Goal: Complete application form

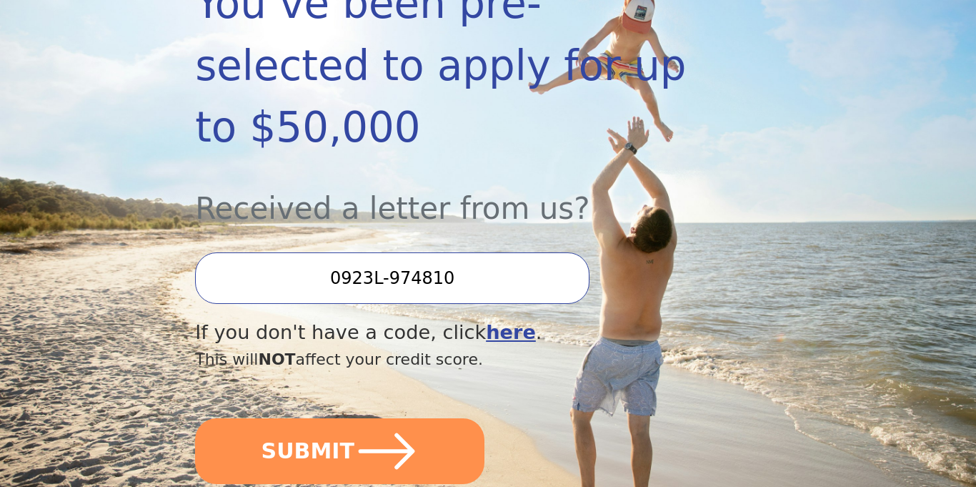
scroll to position [310, 0]
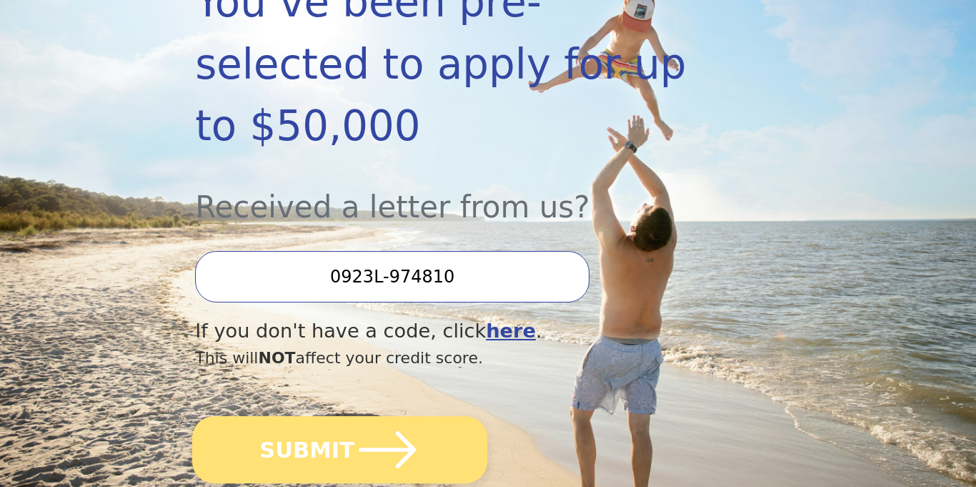
click at [326, 416] on button "SUBMIT" at bounding box center [339, 449] width 295 height 67
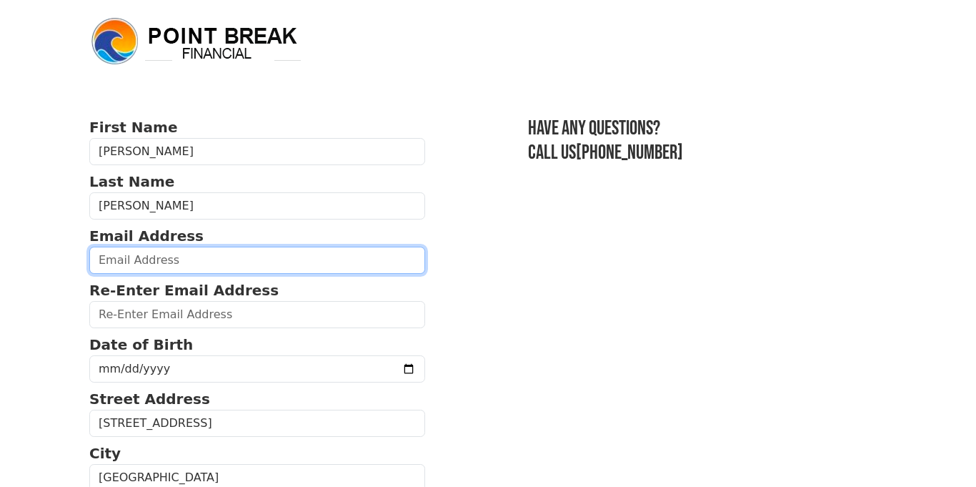
click at [117, 253] on input "email" at bounding box center [257, 260] width 336 height 27
type input "[EMAIL_ADDRESS][DOMAIN_NAME]"
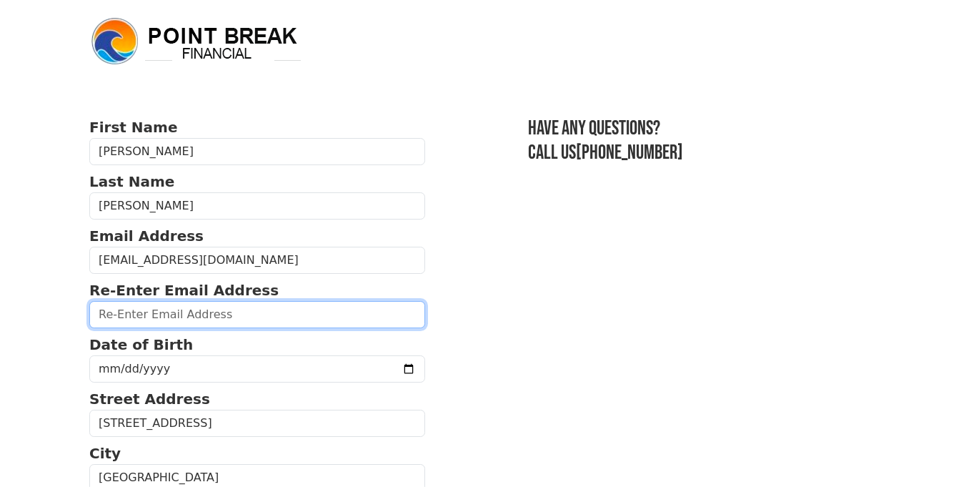
type input "[EMAIL_ADDRESS][DOMAIN_NAME]"
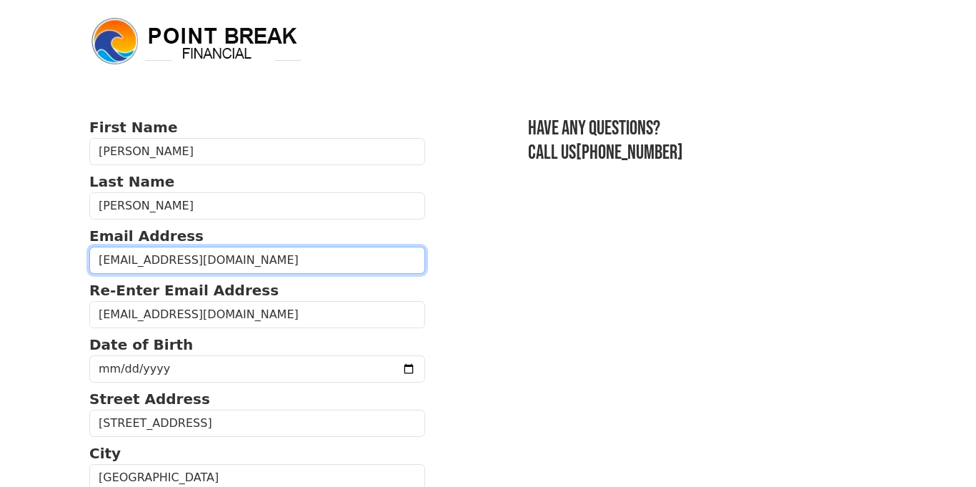
type input "[PHONE_NUMBER]"
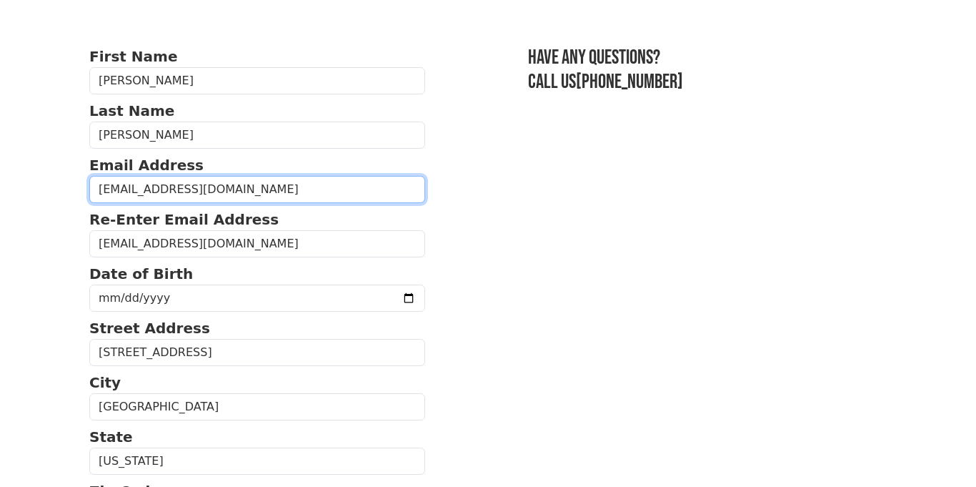
scroll to position [69, 0]
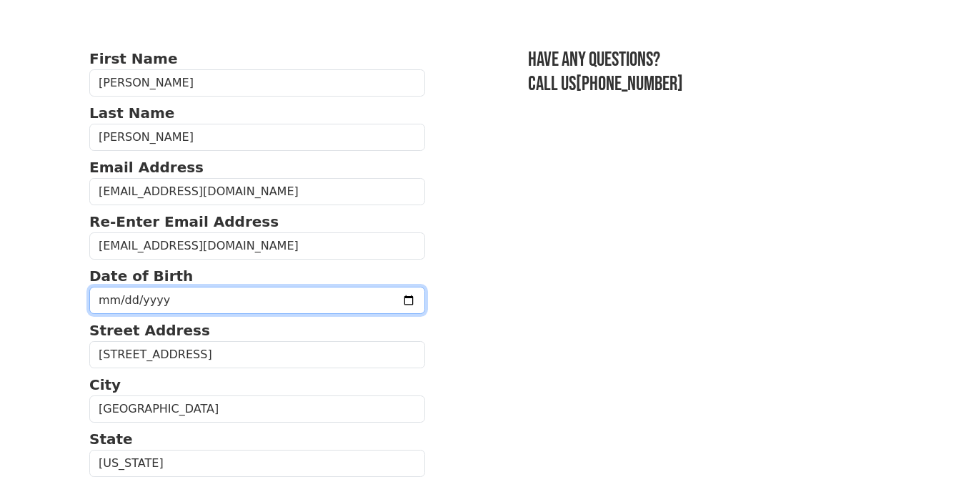
click at [122, 297] on input "date" at bounding box center [257, 300] width 336 height 27
click at [108, 297] on input "date" at bounding box center [257, 300] width 336 height 27
type input "[DATE]"
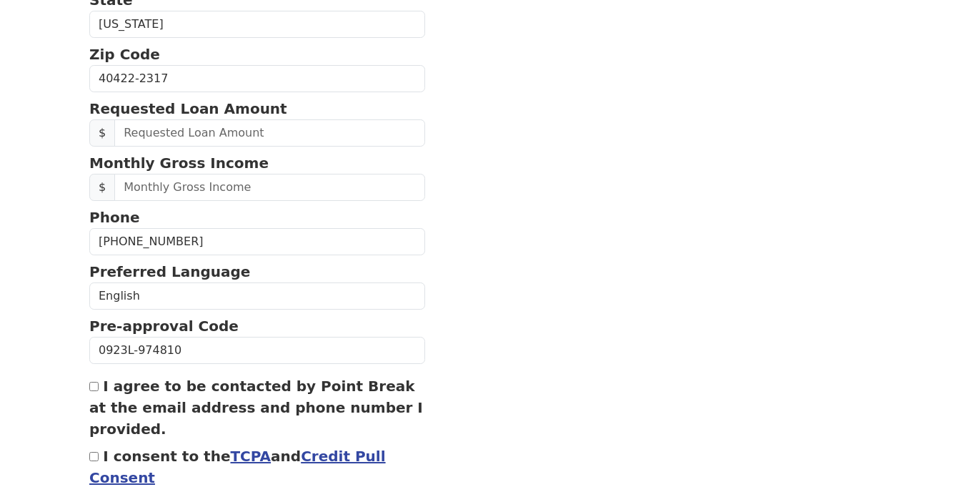
scroll to position [512, 0]
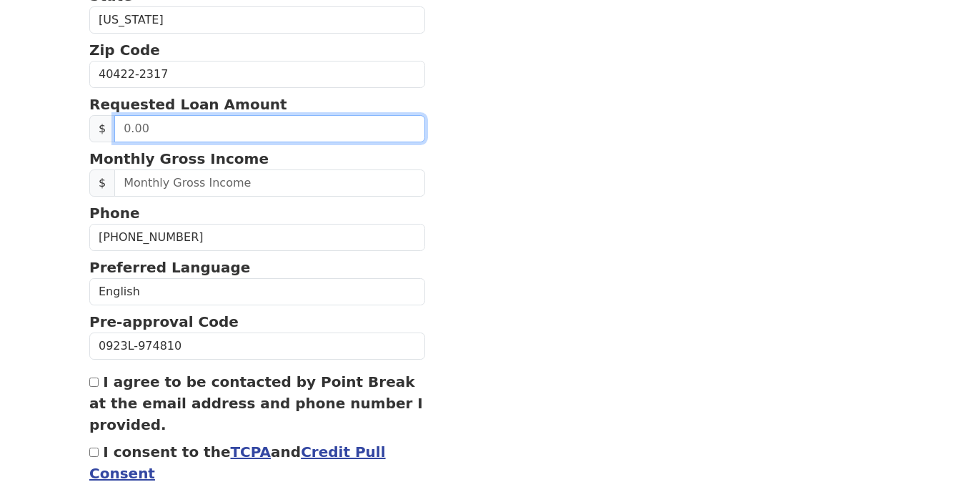
click at [242, 132] on input "text" at bounding box center [269, 128] width 311 height 27
click at [123, 128] on input "text" at bounding box center [269, 128] width 311 height 27
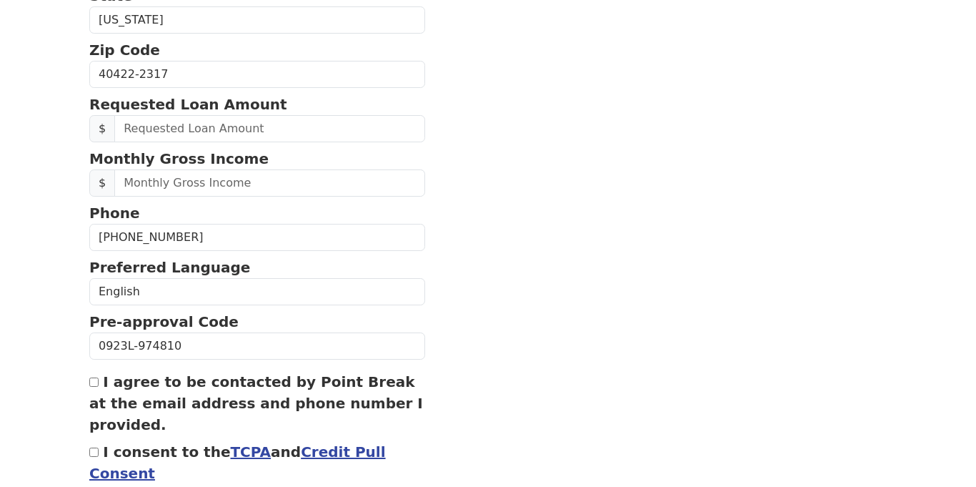
drag, startPoint x: 445, startPoint y: 95, endPoint x: 453, endPoint y: 97, distance: 8.8
click at [453, 97] on section "First Name [PERSON_NAME] Last Name [PERSON_NAME] Email Address [EMAIL_ADDRESS][…" at bounding box center [488, 71] width 798 height 933
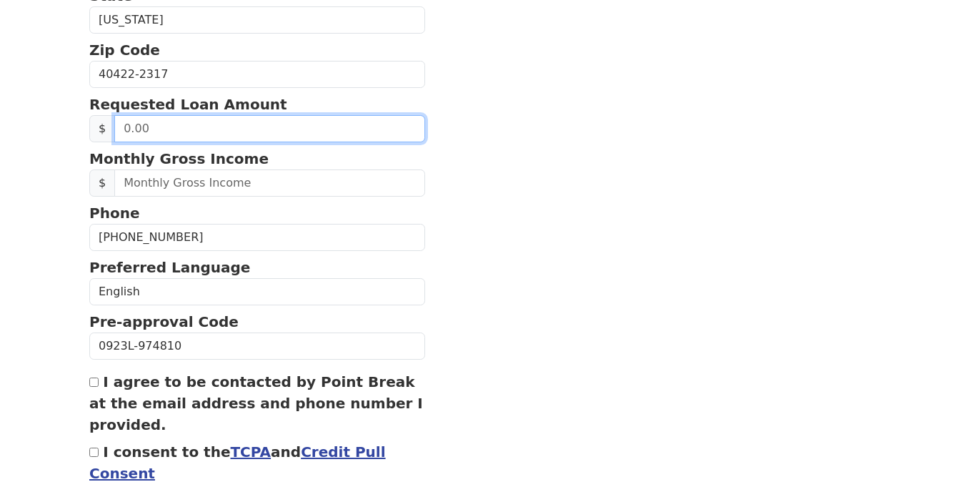
click at [199, 129] on input "text" at bounding box center [269, 128] width 311 height 27
drag, startPoint x: 122, startPoint y: 127, endPoint x: 161, endPoint y: 133, distance: 39.0
click at [161, 133] on input "text" at bounding box center [269, 128] width 311 height 27
type input "7,000.00"
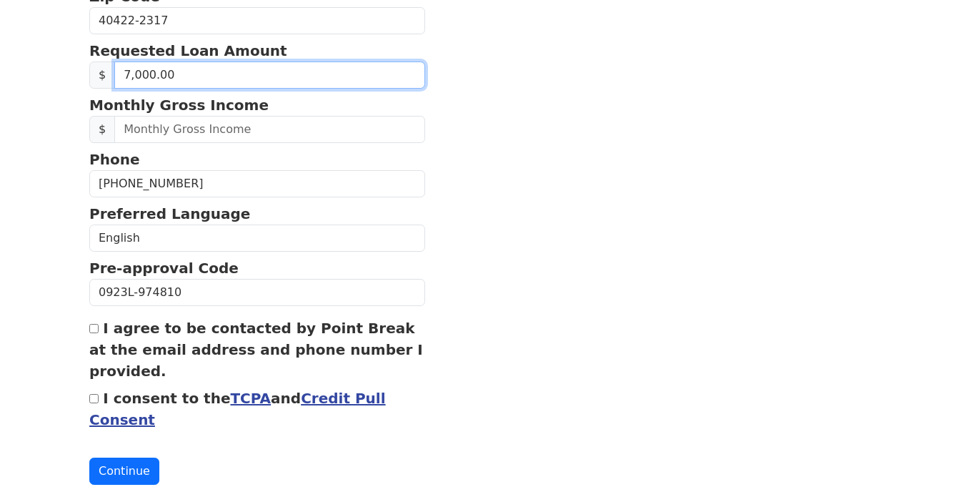
scroll to position [566, 0]
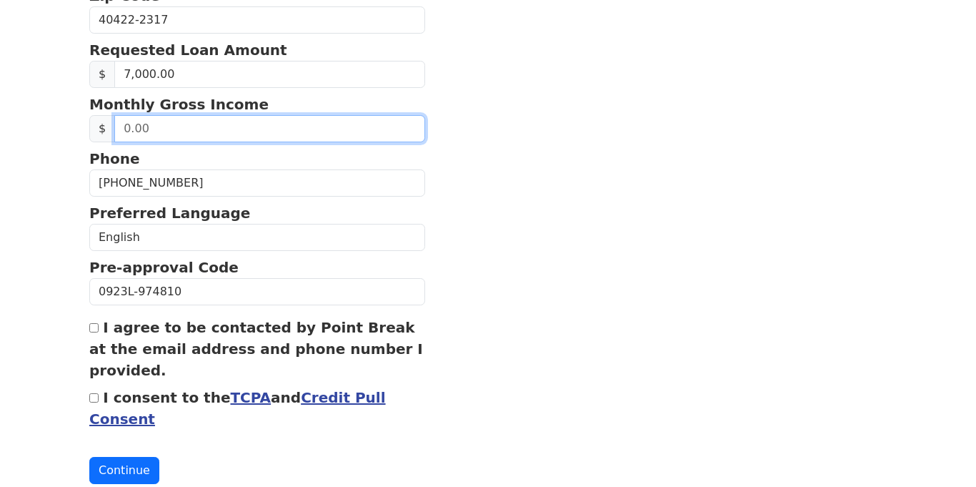
click at [122, 131] on input "text" at bounding box center [269, 128] width 311 height 27
click at [121, 130] on input "text" at bounding box center [269, 128] width 311 height 27
drag, startPoint x: 120, startPoint y: 129, endPoint x: 165, endPoint y: 127, distance: 45.1
click at [165, 127] on input "text" at bounding box center [269, 128] width 311 height 27
type input "3,500.00"
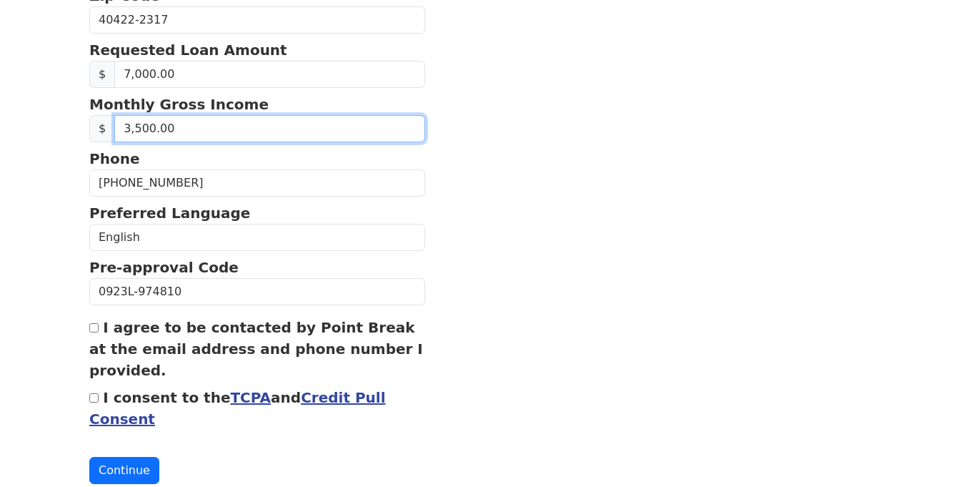
scroll to position [606, 0]
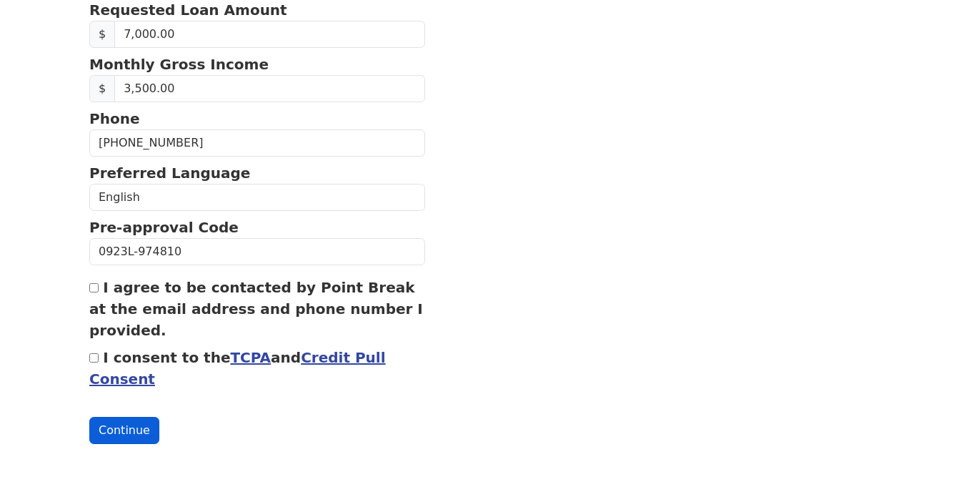
click at [117, 430] on button "Continue" at bounding box center [124, 430] width 70 height 27
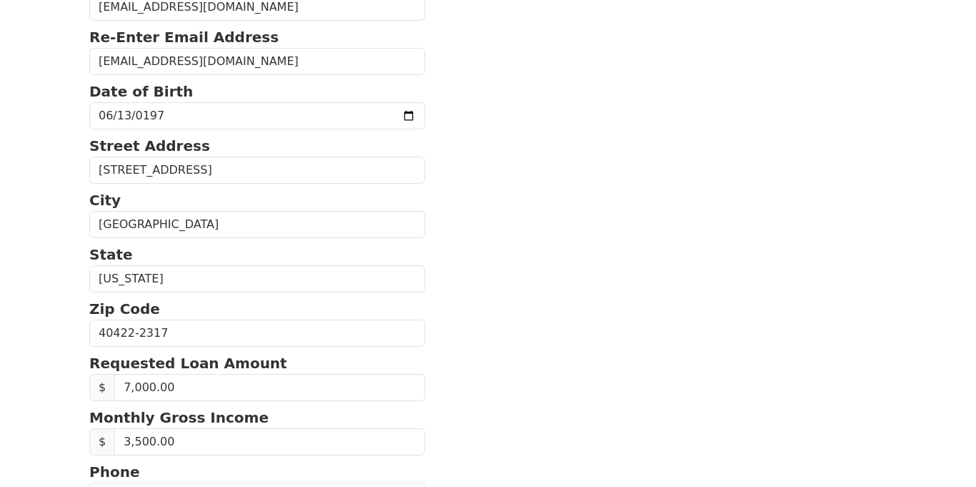
scroll to position [249, 0]
